Goal: Information Seeking & Learning: Learn about a topic

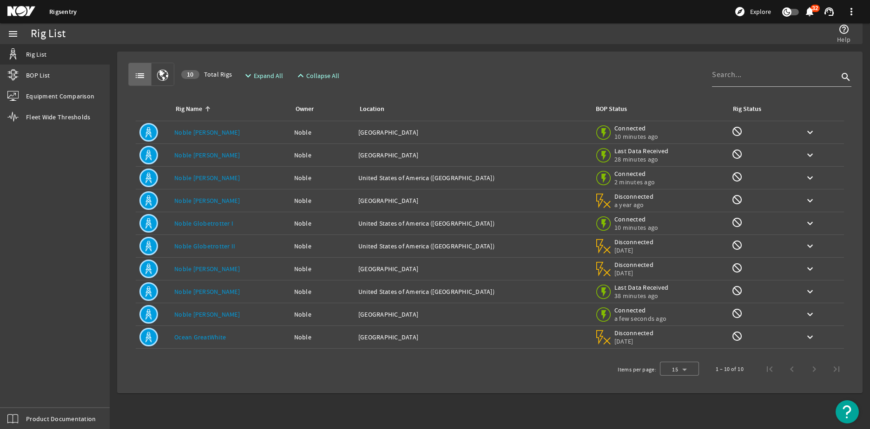
click at [206, 315] on link "Noble [PERSON_NAME]" at bounding box center [207, 314] width 66 height 8
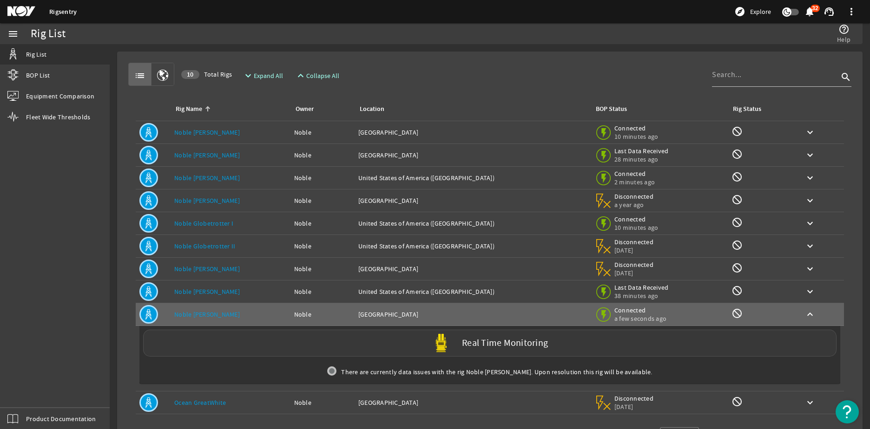
click at [257, 344] on div "Real Time Monitoring" at bounding box center [489, 343] width 693 height 27
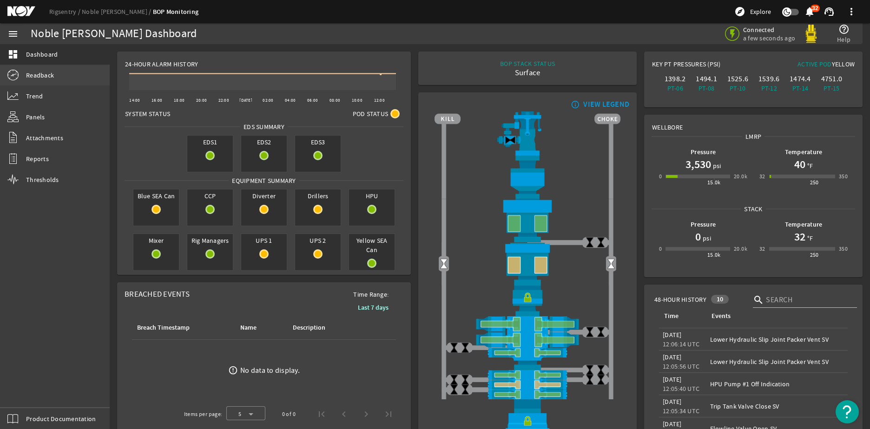
click at [50, 72] on span "Readback" at bounding box center [40, 75] width 28 height 9
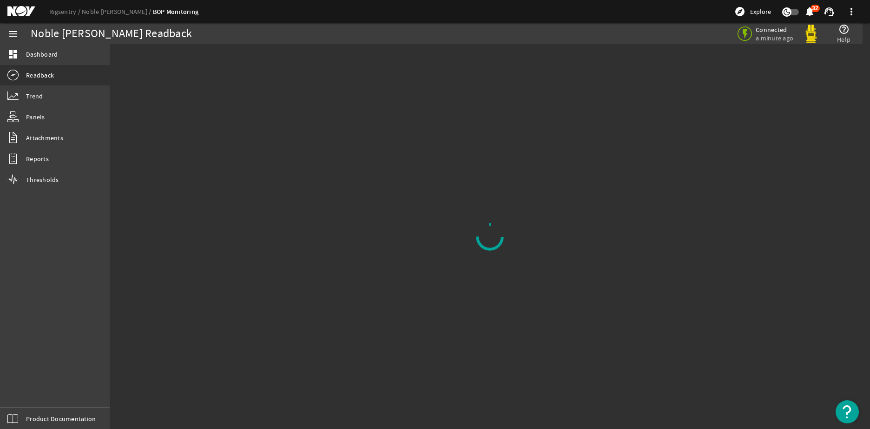
click at [170, 69] on mat-sidenav-content "Noble Tom Madden Readback Connected a minute ago help_outline Help" at bounding box center [490, 236] width 760 height 385
drag, startPoint x: 134, startPoint y: 75, endPoint x: 58, endPoint y: 53, distance: 79.5
click at [133, 75] on mat-sidenav-content "Noble Tom Madden Readback Connected a minute ago help_outline Help" at bounding box center [490, 236] width 760 height 385
click at [40, 53] on span "Dashboard" at bounding box center [42, 54] width 32 height 9
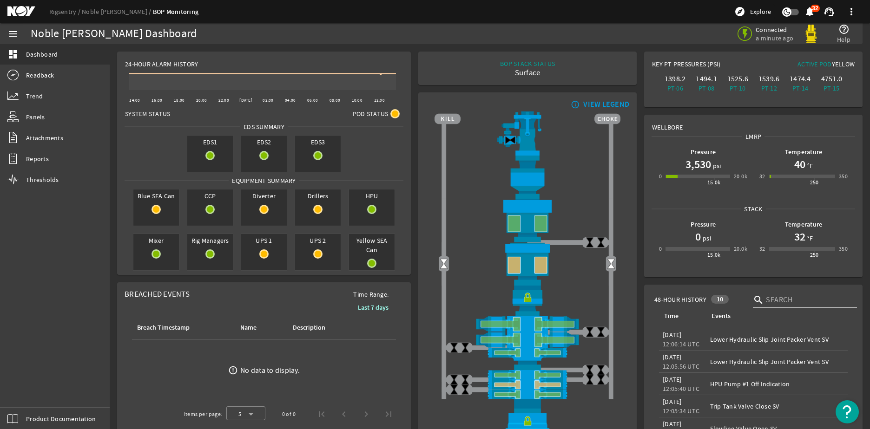
drag, startPoint x: 418, startPoint y: 152, endPoint x: 170, endPoint y: 113, distance: 251.5
click at [418, 152] on mat-card "info_outline VIEW LEGEND" at bounding box center [527, 273] width 218 height 362
click at [54, 73] on link "Readback" at bounding box center [55, 75] width 110 height 20
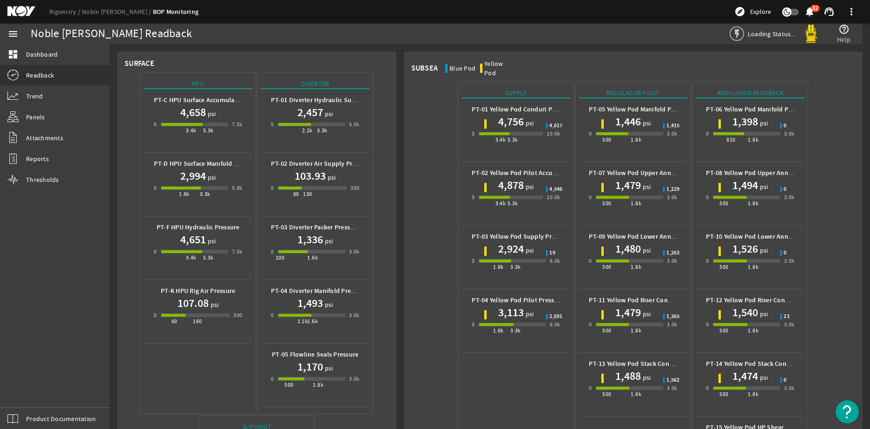
click at [60, 58] on link "dashboard Dashboard" at bounding box center [55, 54] width 110 height 20
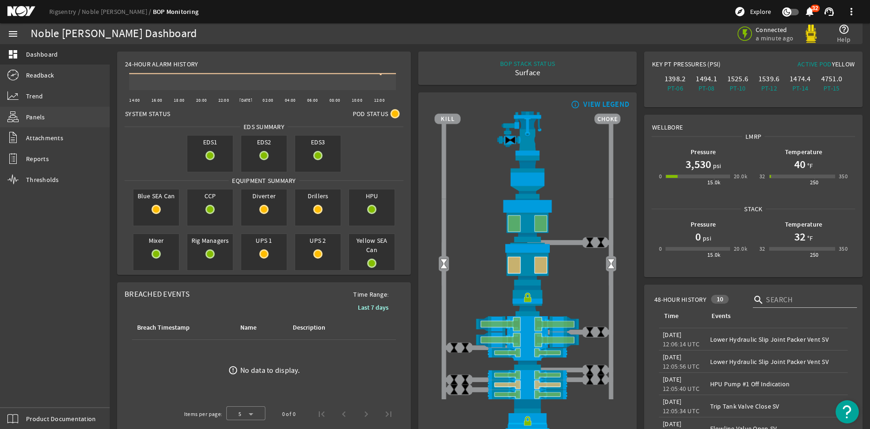
click at [35, 119] on span "Panels" at bounding box center [35, 116] width 19 height 9
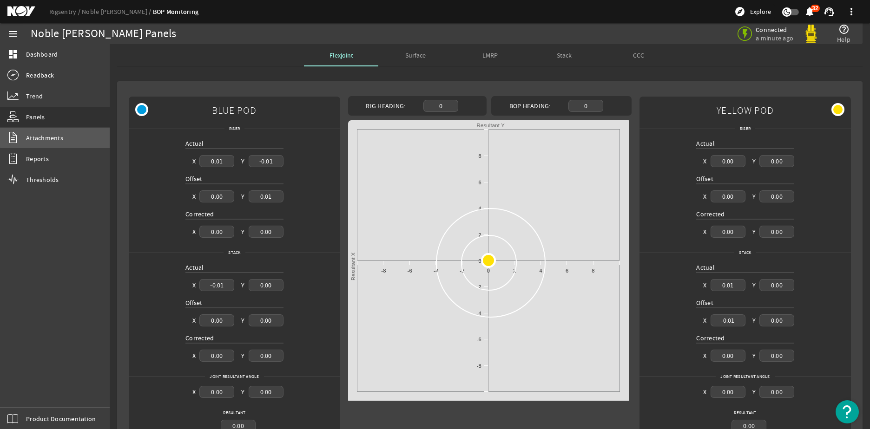
click at [60, 137] on span "Attachments" at bounding box center [44, 137] width 37 height 9
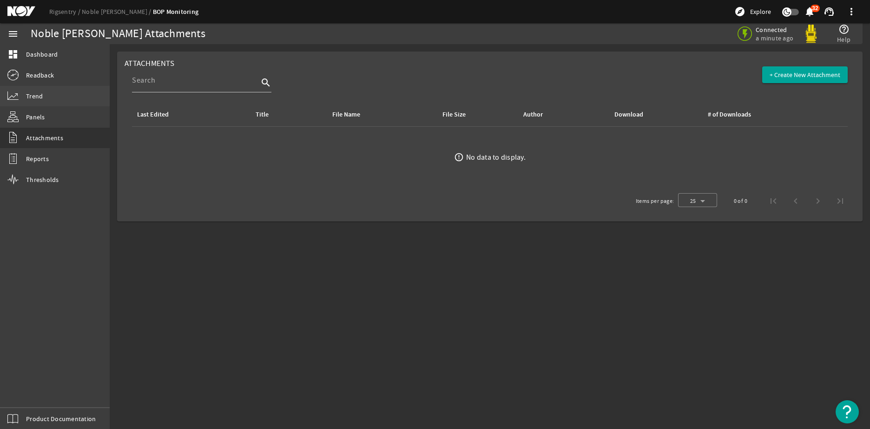
click at [48, 96] on link "Trend" at bounding box center [55, 96] width 110 height 20
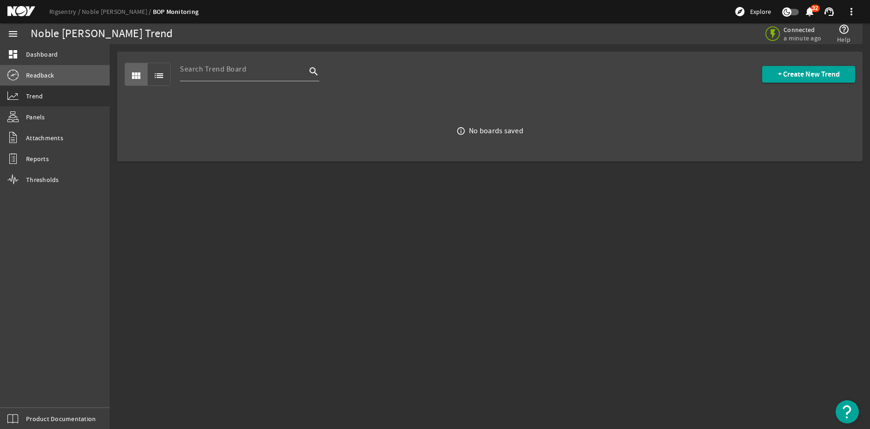
click at [56, 73] on link "Readback" at bounding box center [55, 75] width 110 height 20
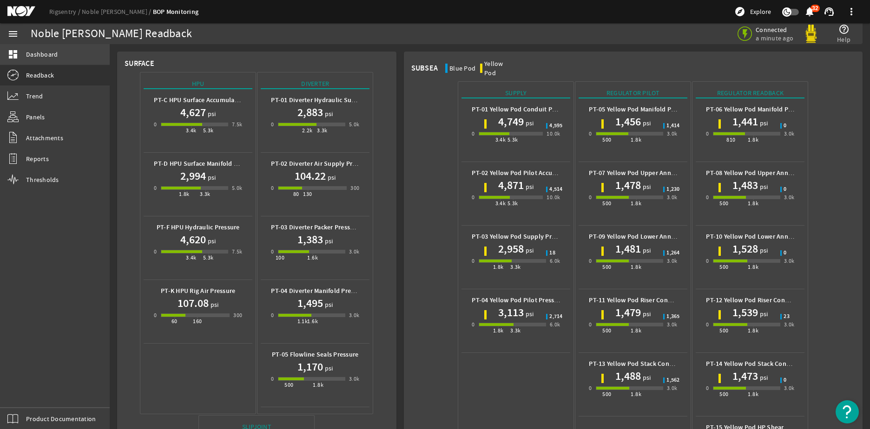
click at [41, 48] on link "dashboard Dashboard" at bounding box center [55, 54] width 110 height 20
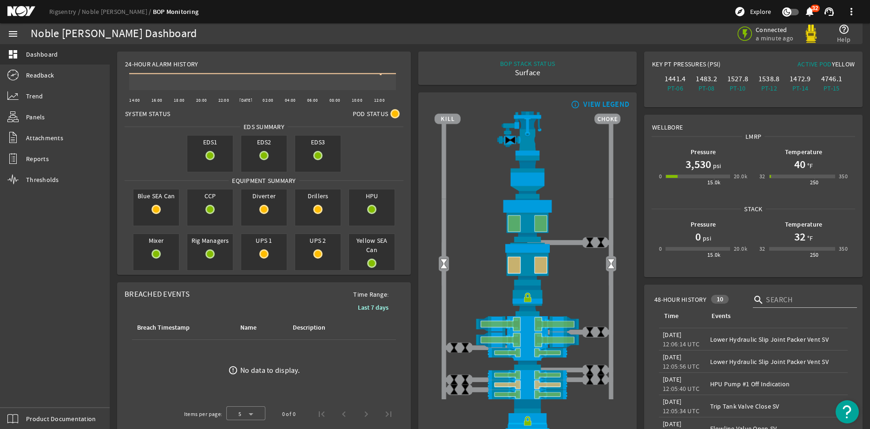
click at [415, 92] on rigsentry-mat-card "info_outline VIEW LEGEND" at bounding box center [528, 273] width 226 height 369
click at [253, 71] on rect at bounding box center [263, 85] width 276 height 34
drag, startPoint x: 253, startPoint y: 71, endPoint x: 231, endPoint y: 79, distance: 23.1
click at [231, 74] on icon at bounding box center [262, 73] width 267 height 1
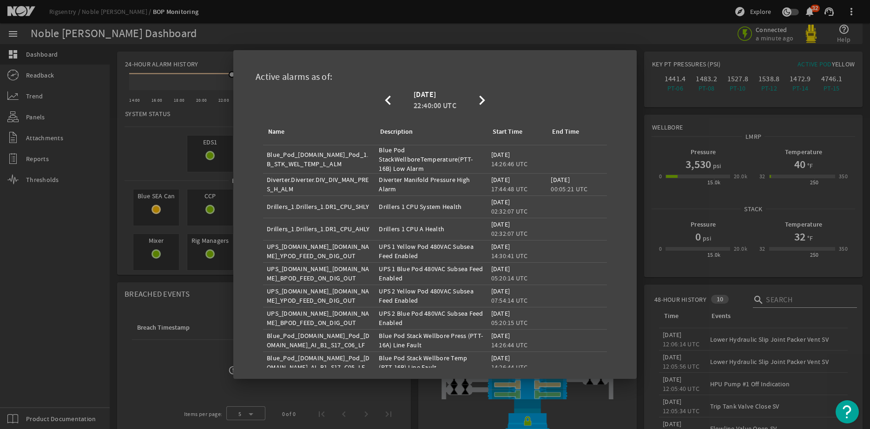
click at [462, 30] on div at bounding box center [435, 214] width 870 height 429
